Goal: Submit feedback/report problem: Submit feedback/report problem

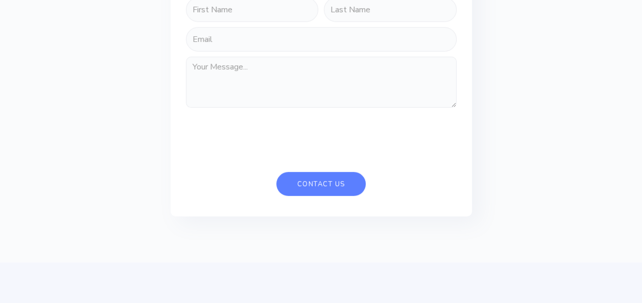
scroll to position [2161, 0]
click at [278, 23] on input "FORM-HOME" at bounding box center [252, 10] width 133 height 25
type input "[PERSON_NAME]"
type input "[EMAIL_ADDRESS][DOMAIN_NAME]"
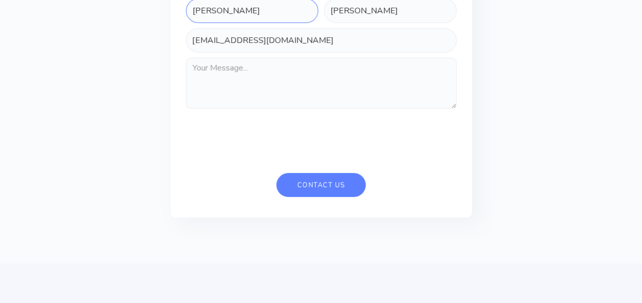
type input "V"
type input "t"
type input "Tô"
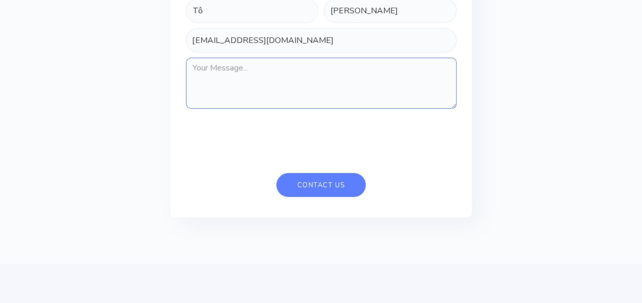
click at [392, 109] on textarea "FORM-HOME" at bounding box center [321, 83] width 271 height 51
click at [240, 109] on textarea "FORM-HOME" at bounding box center [321, 83] width 271 height 51
paste textarea "Dear Datadog, I've developed an idea that will definitely help your companies a…"
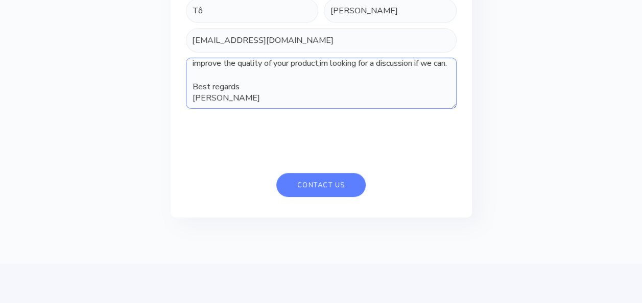
scroll to position [0, 0]
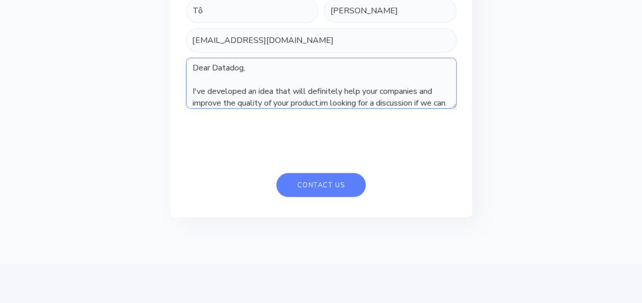
click at [244, 109] on textarea "Dear Datadog, I've developed an idea that will definitely help your companies a…" at bounding box center [321, 83] width 271 height 51
type textarea "Dear Traces AI, I've developed an idea that will definitely help your companies…"
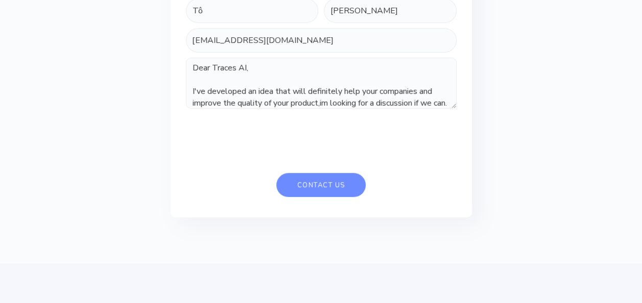
click at [308, 197] on input "Contact Us" at bounding box center [320, 185] width 89 height 24
